Goal: Find specific page/section: Find specific page/section

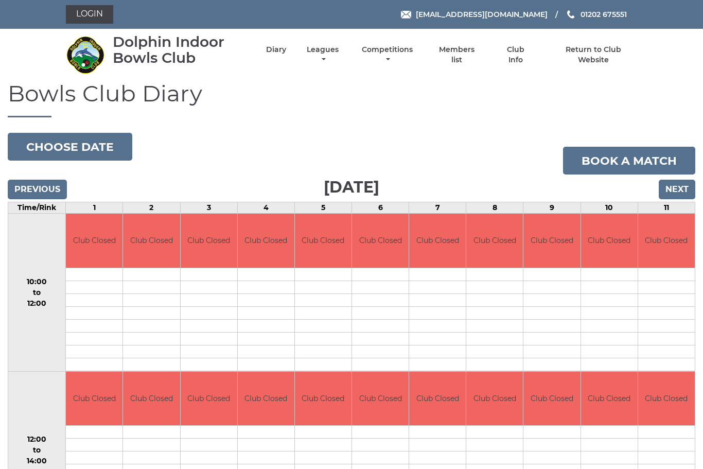
click at [520, 58] on link "Club Info" at bounding box center [515, 55] width 33 height 20
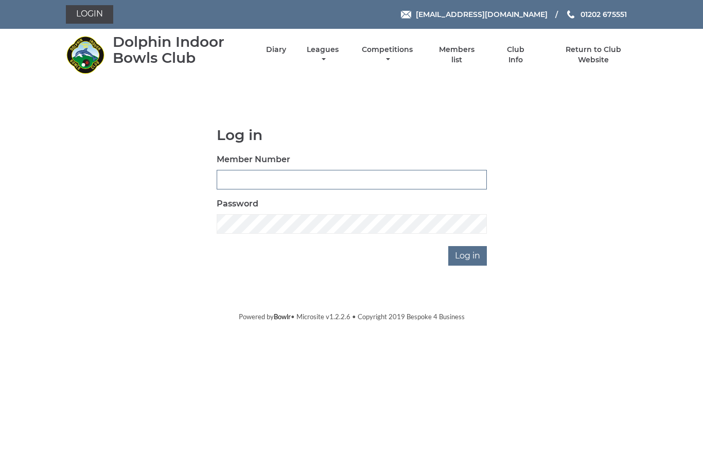
type input "3543"
click at [469, 255] on input "Log in" at bounding box center [467, 256] width 39 height 20
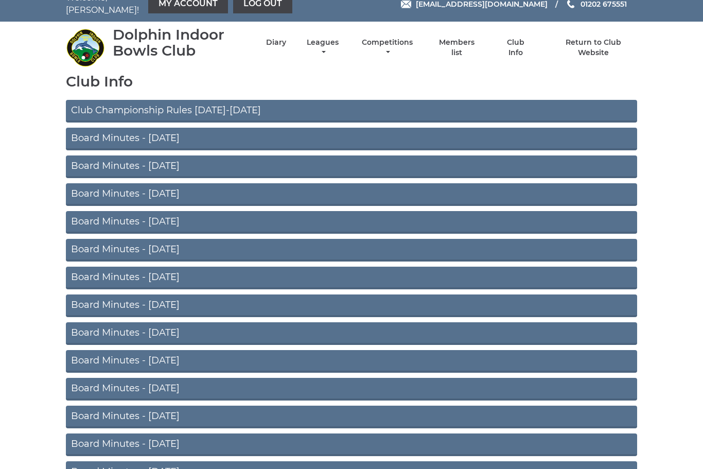
scroll to position [13, 0]
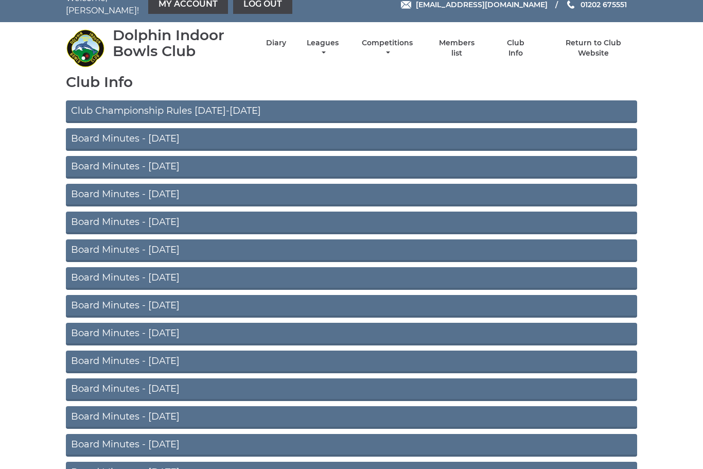
click at [246, 103] on link "Club Championship Rules 2025-2026" at bounding box center [352, 111] width 572 height 23
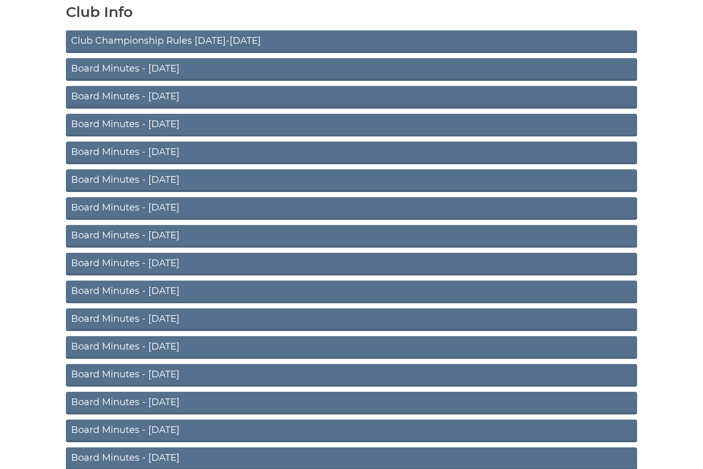
scroll to position [0, 0]
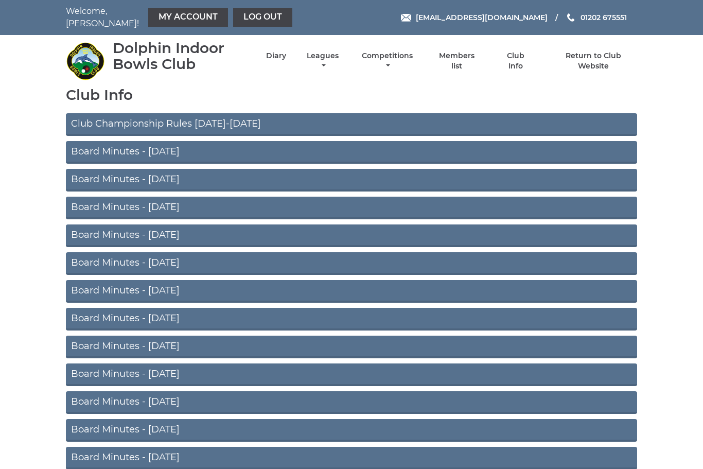
click at [598, 59] on link "Return to Club Website" at bounding box center [593, 61] width 87 height 20
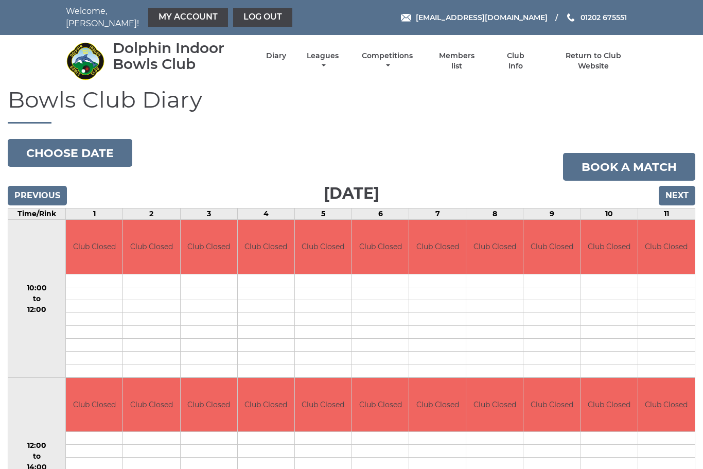
click at [414, 55] on link "Competitions" at bounding box center [387, 61] width 56 height 20
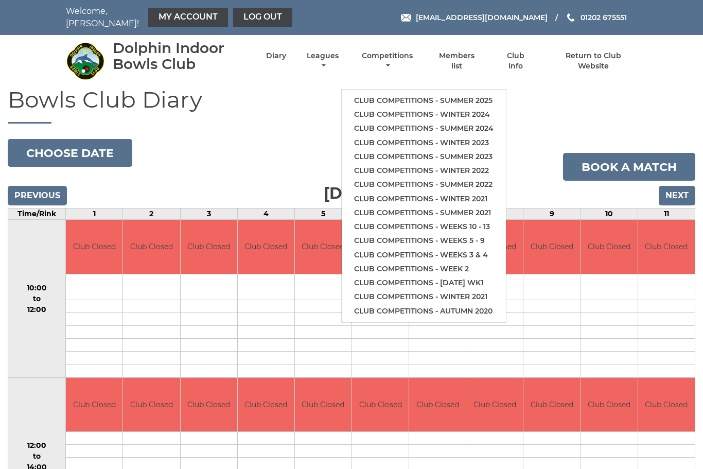
click at [286, 57] on link "Diary" at bounding box center [276, 56] width 20 height 10
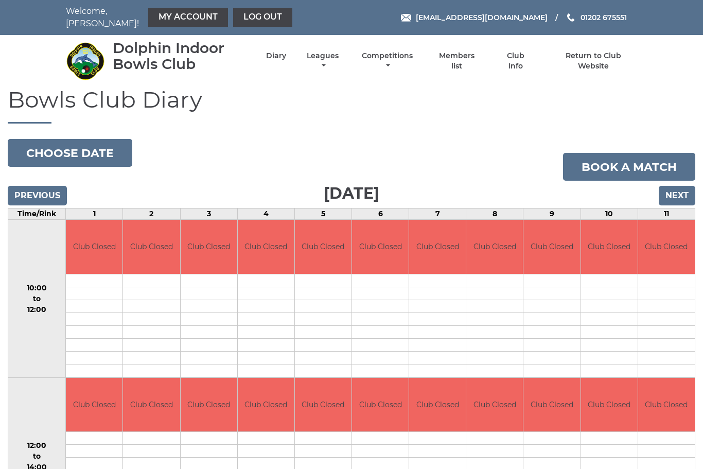
click at [682, 186] on input "Next" at bounding box center [677, 196] width 37 height 20
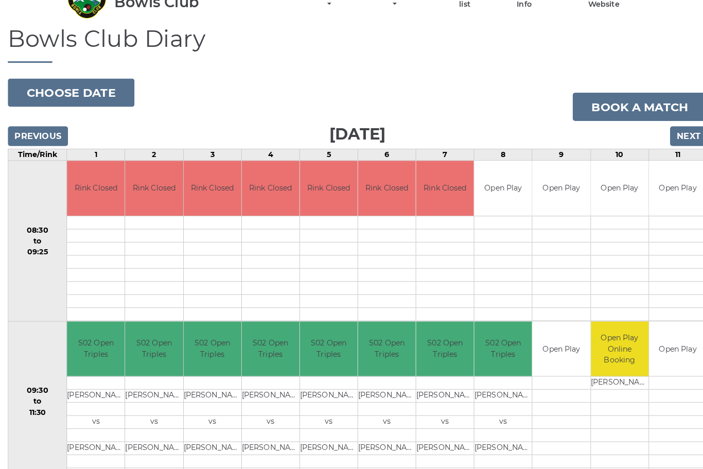
scroll to position [46, 0]
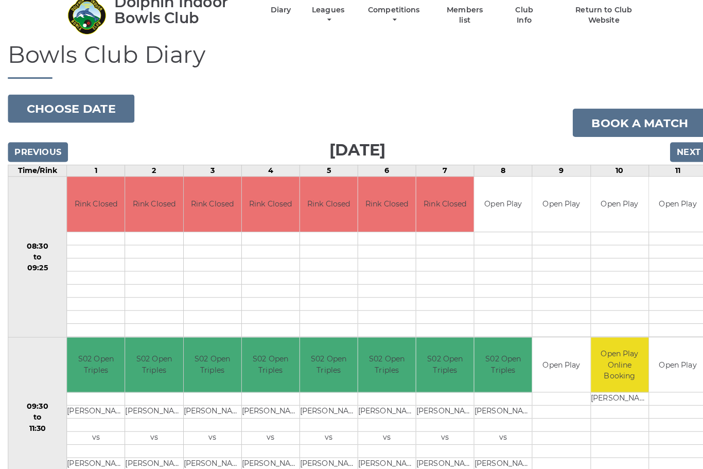
click at [24, 140] on input "Previous" at bounding box center [37, 150] width 59 height 20
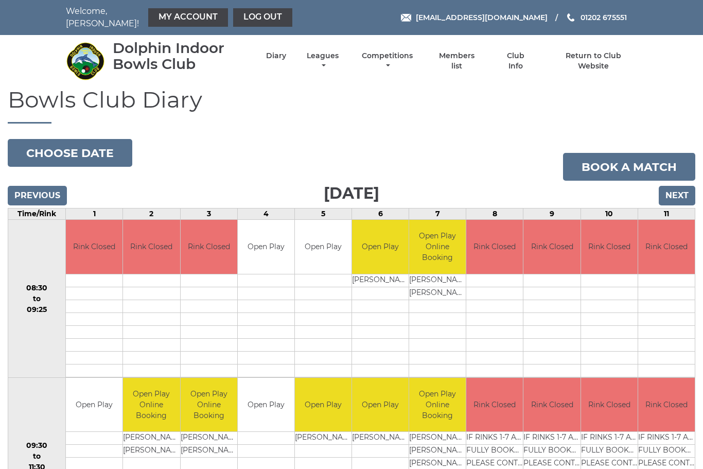
click at [685, 188] on input "Next" at bounding box center [677, 196] width 37 height 20
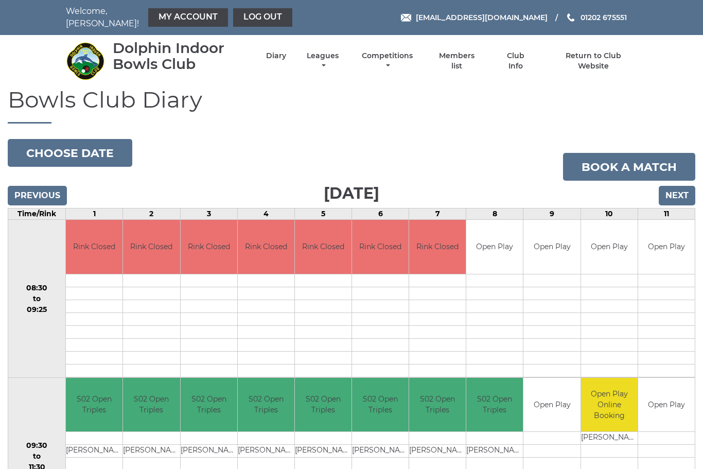
scroll to position [2, 0]
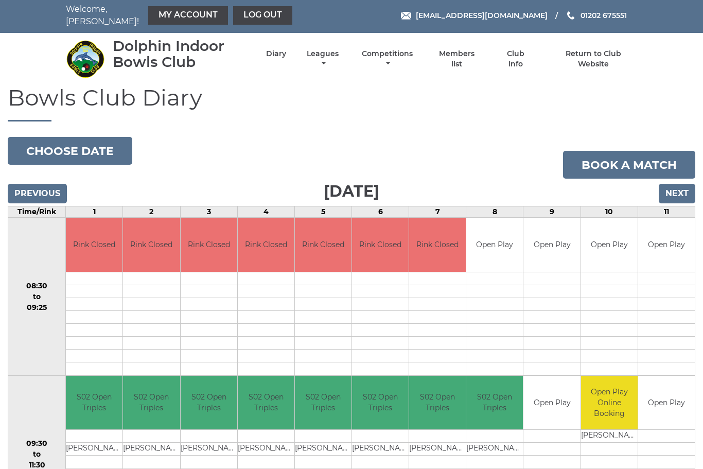
click at [679, 185] on input "Next" at bounding box center [677, 194] width 37 height 20
